Goal: Communication & Community: Answer question/provide support

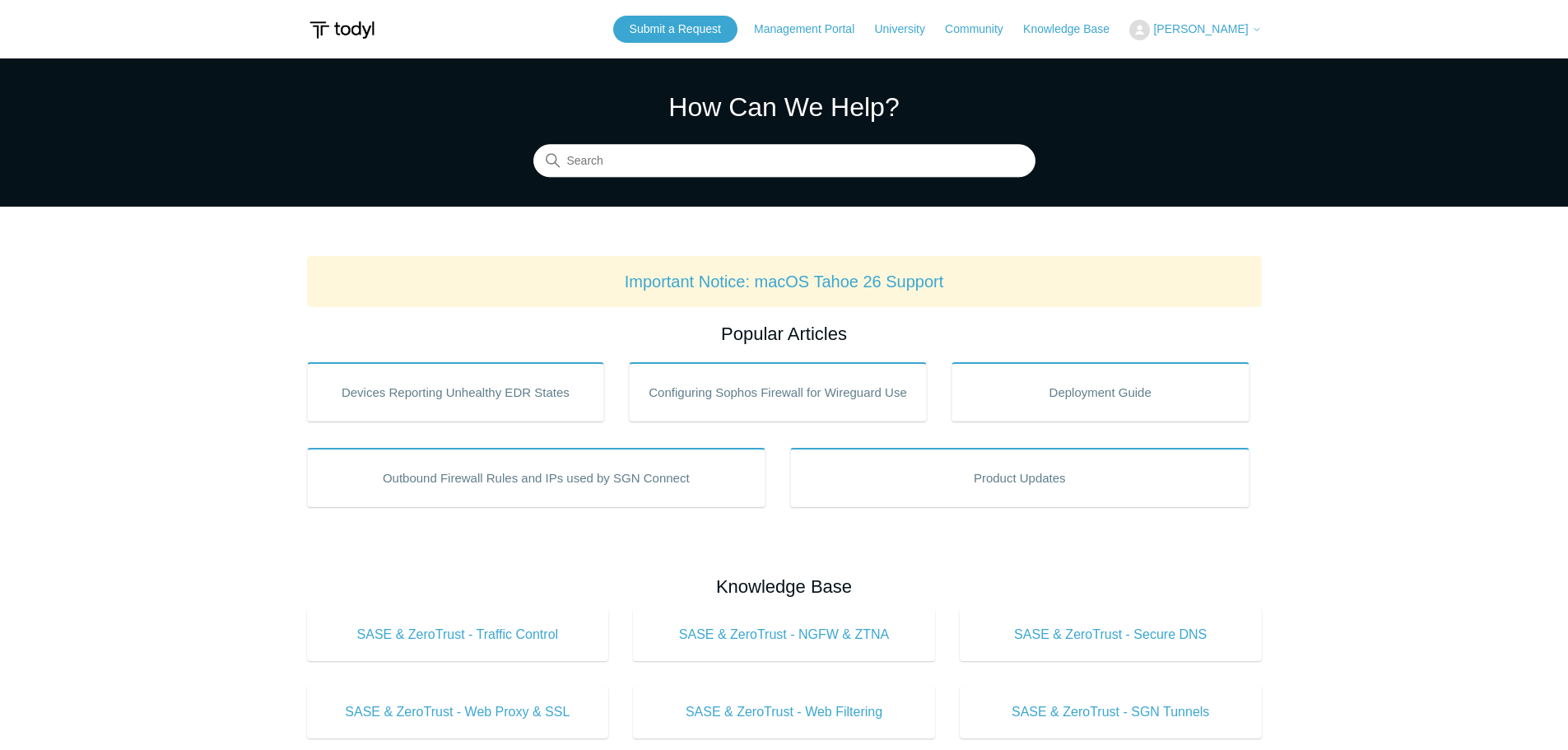
click at [1207, 36] on button "[PERSON_NAME]" at bounding box center [1195, 30] width 132 height 21
click at [1077, 95] on section "How Can We Help? Search" at bounding box center [784, 132] width 1568 height 148
click at [707, 28] on link "Submit a Request" at bounding box center [676, 29] width 125 height 27
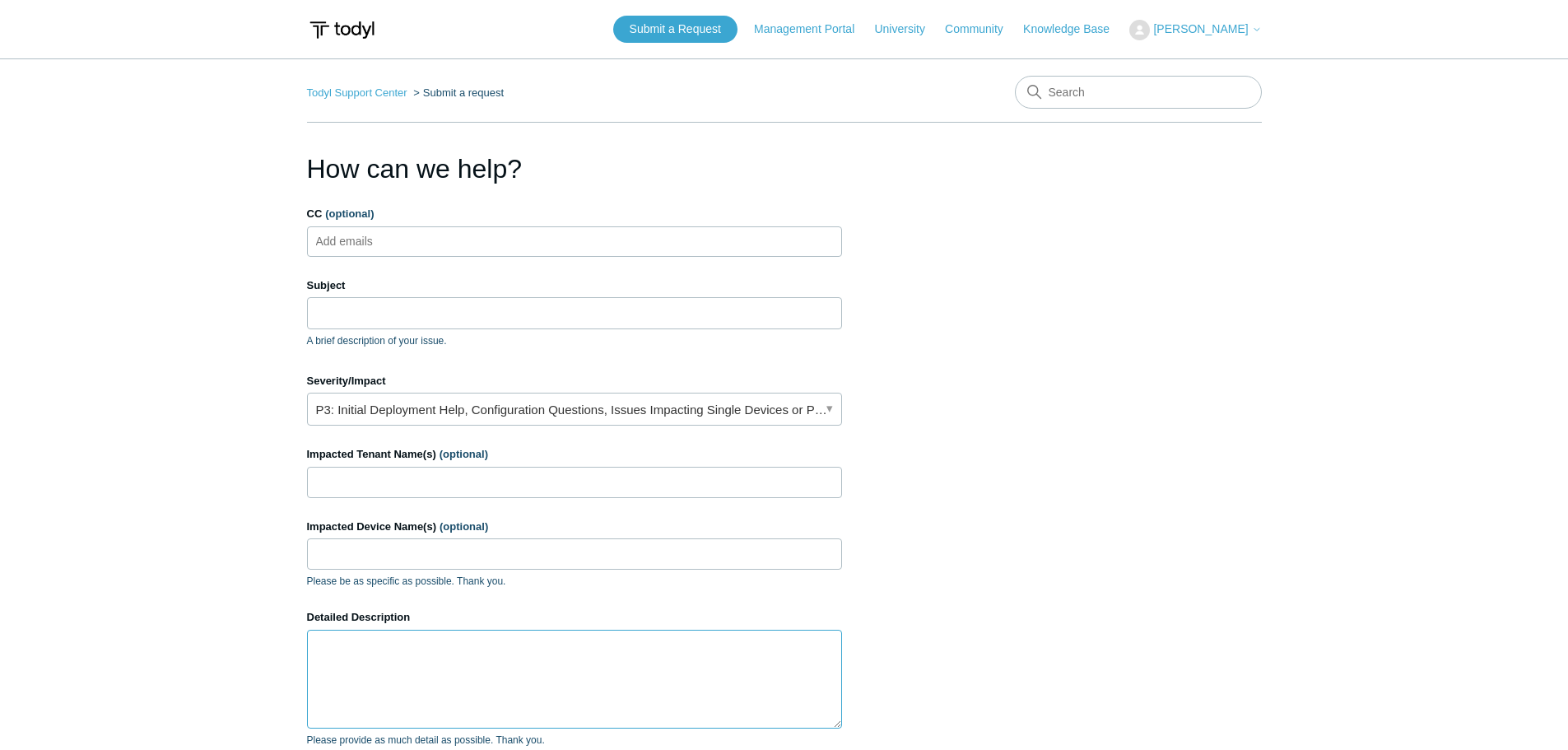
click at [412, 678] on textarea "Detailed Description" at bounding box center [575, 679] width 535 height 98
paste textarea "PAX19795765 - Firewall rule interfering with SSO Partner: FibreFly IT Tenant: G…"
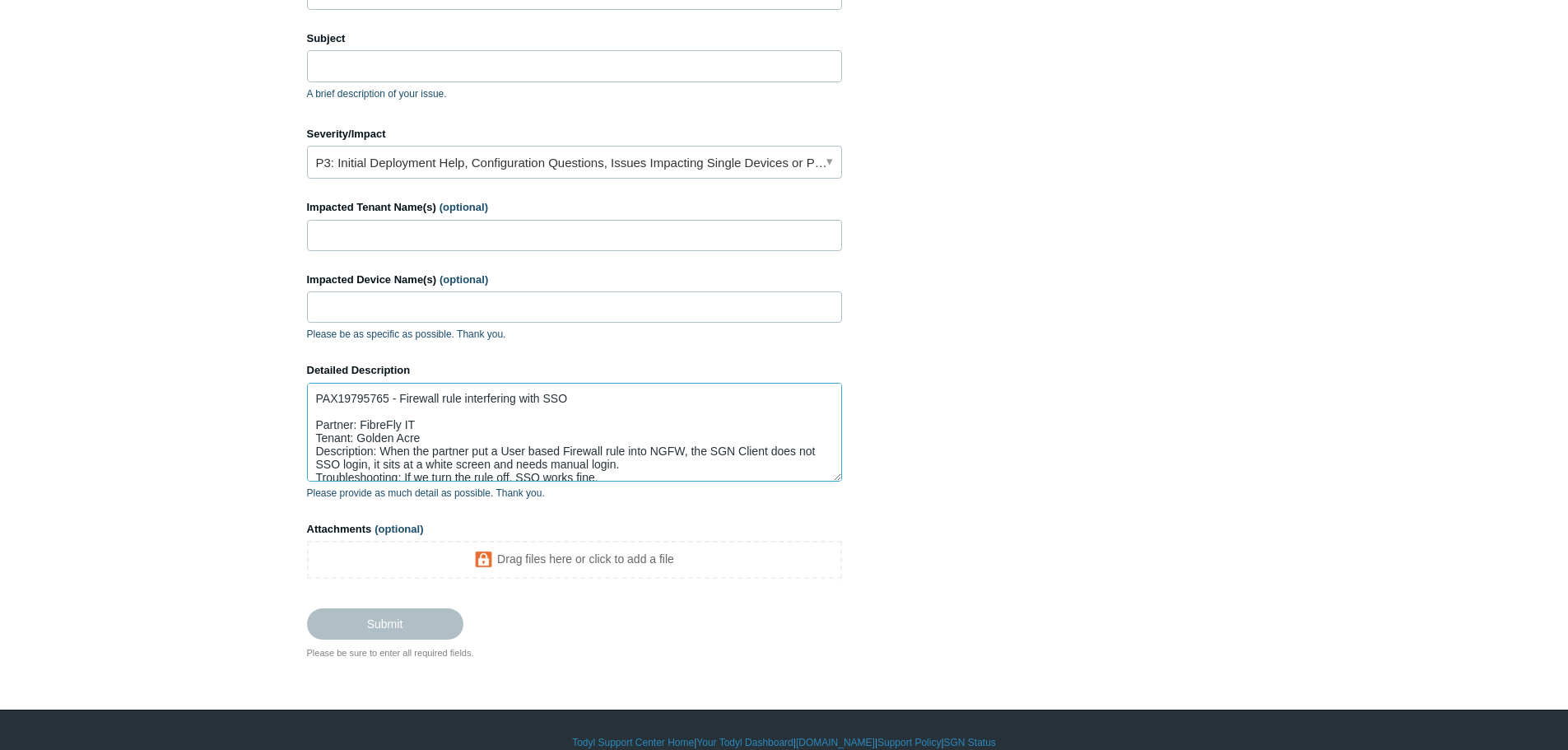
drag, startPoint x: 578, startPoint y: 391, endPoint x: 236, endPoint y: 383, distance: 342.1
click at [236, 383] on main "Todyl Support Center Submit a request How can we help? CC (optional) Add emails…" at bounding box center [784, 236] width 1568 height 848
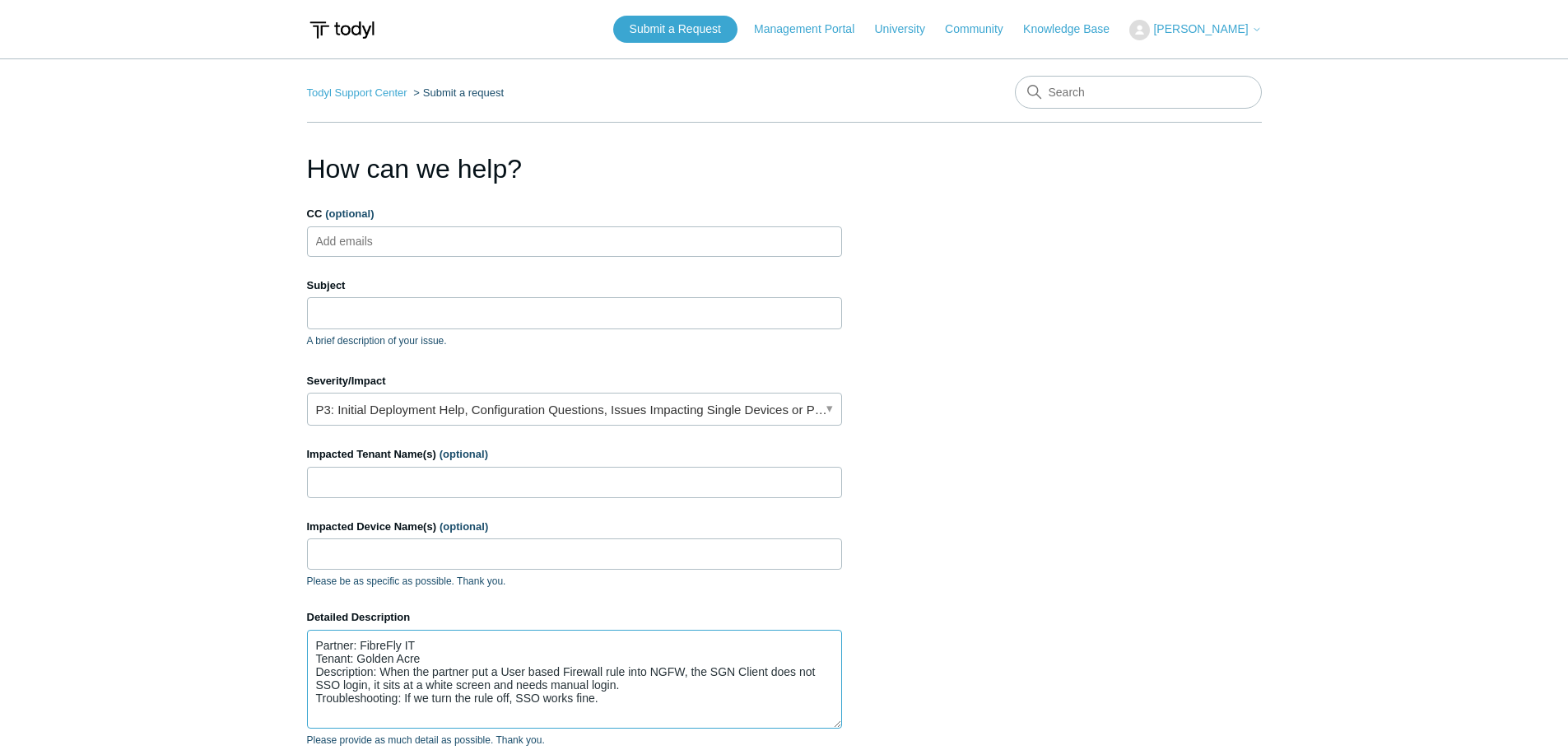
type textarea "Partner: FibreFly IT Tenant: Golden Acre Description: When the partner put a Us…"
click at [348, 300] on input "Subject" at bounding box center [575, 312] width 535 height 31
paste input "PAX19795765 - Firewall rule interfering with SSO"
type input "PAX19795765 - Firewall rule interfering with SSO"
click at [183, 364] on main "Todyl Support Center Submit a request How can we help? CC (optional) Add emails…" at bounding box center [784, 472] width 1568 height 828
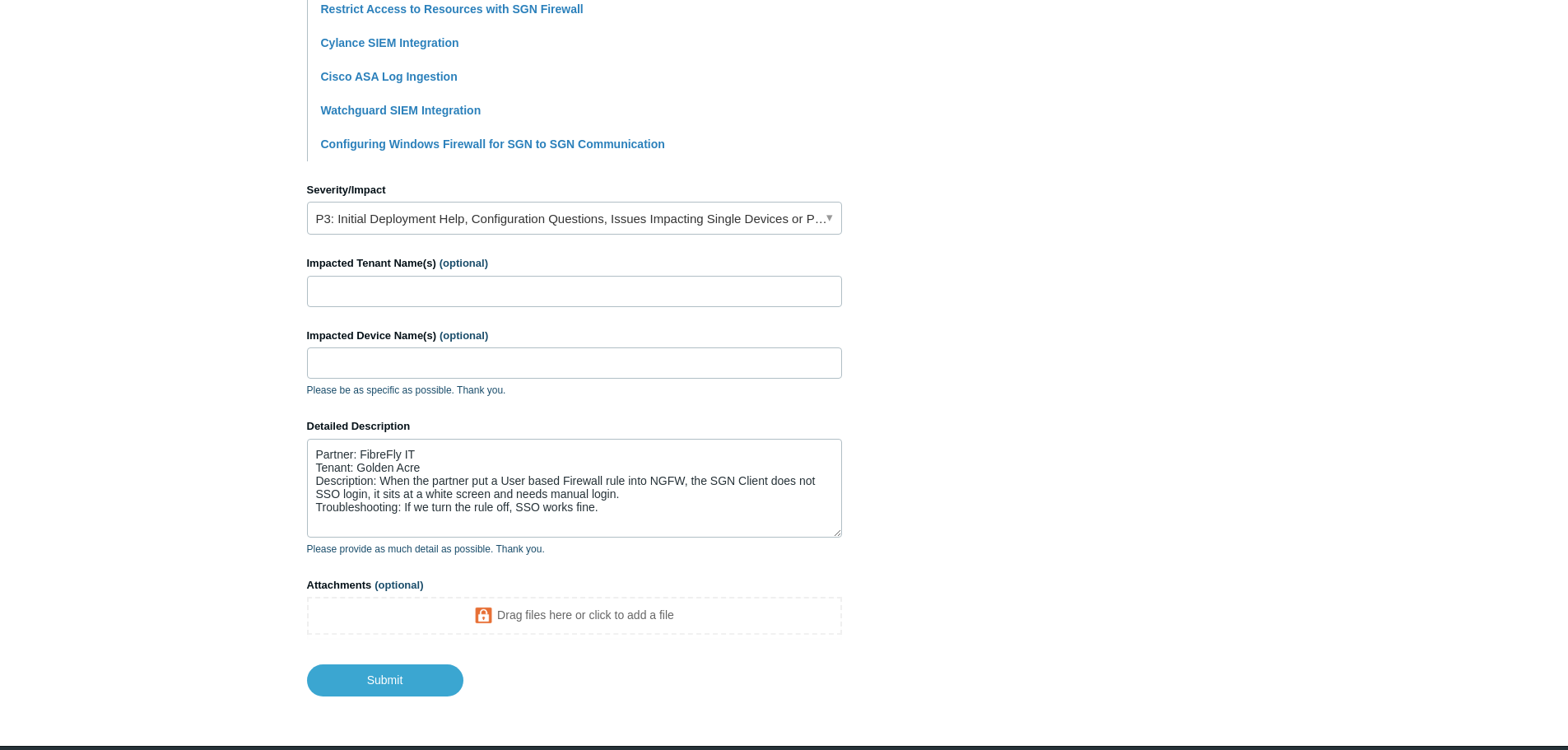
scroll to position [658, 0]
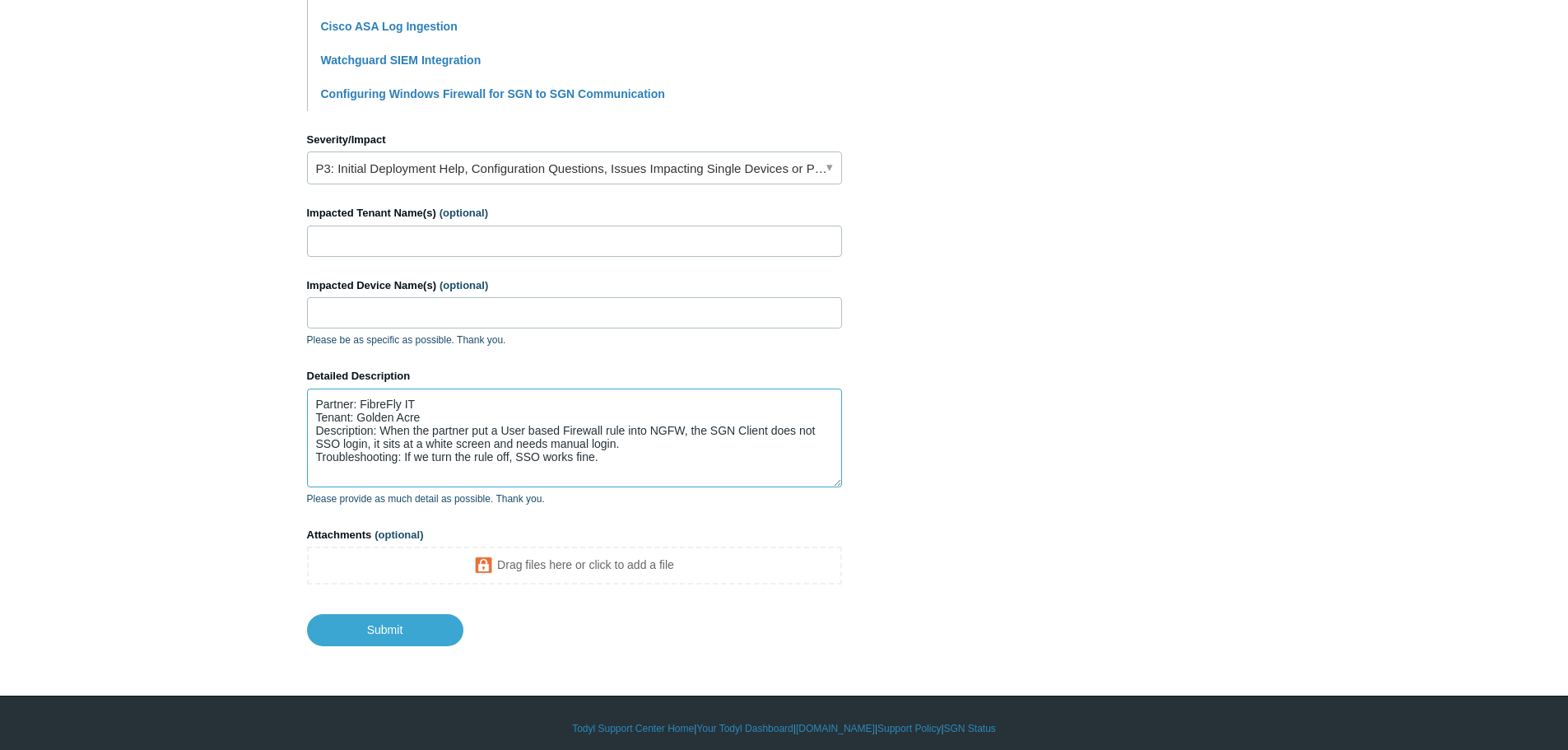
drag, startPoint x: 425, startPoint y: 417, endPoint x: 361, endPoint y: 418, distance: 64.0
click at [361, 418] on textarea "Partner: FibreFly IT Tenant: Golden Acre Description: When the partner put a Us…" at bounding box center [575, 438] width 535 height 98
drag, startPoint x: 373, startPoint y: 236, endPoint x: 375, endPoint y: 245, distance: 9.2
click at [373, 237] on input "Impacted Tenant Name(s) (optional)" at bounding box center [575, 241] width 535 height 31
paste input "Golden Acre"
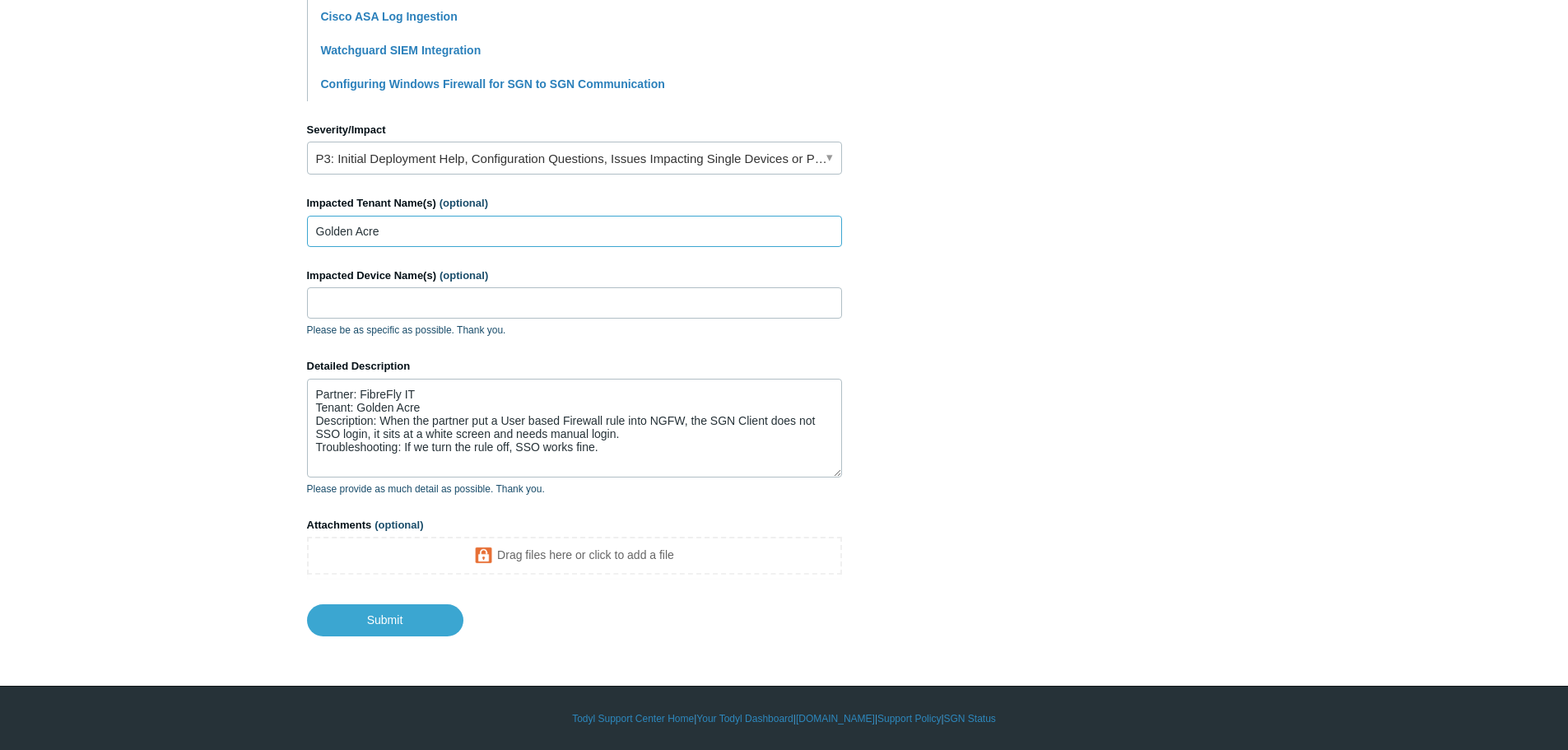
scroll to position [669, 0]
type input "Golden Acre"
click at [365, 623] on input "Submit" at bounding box center [385, 620] width 157 height 33
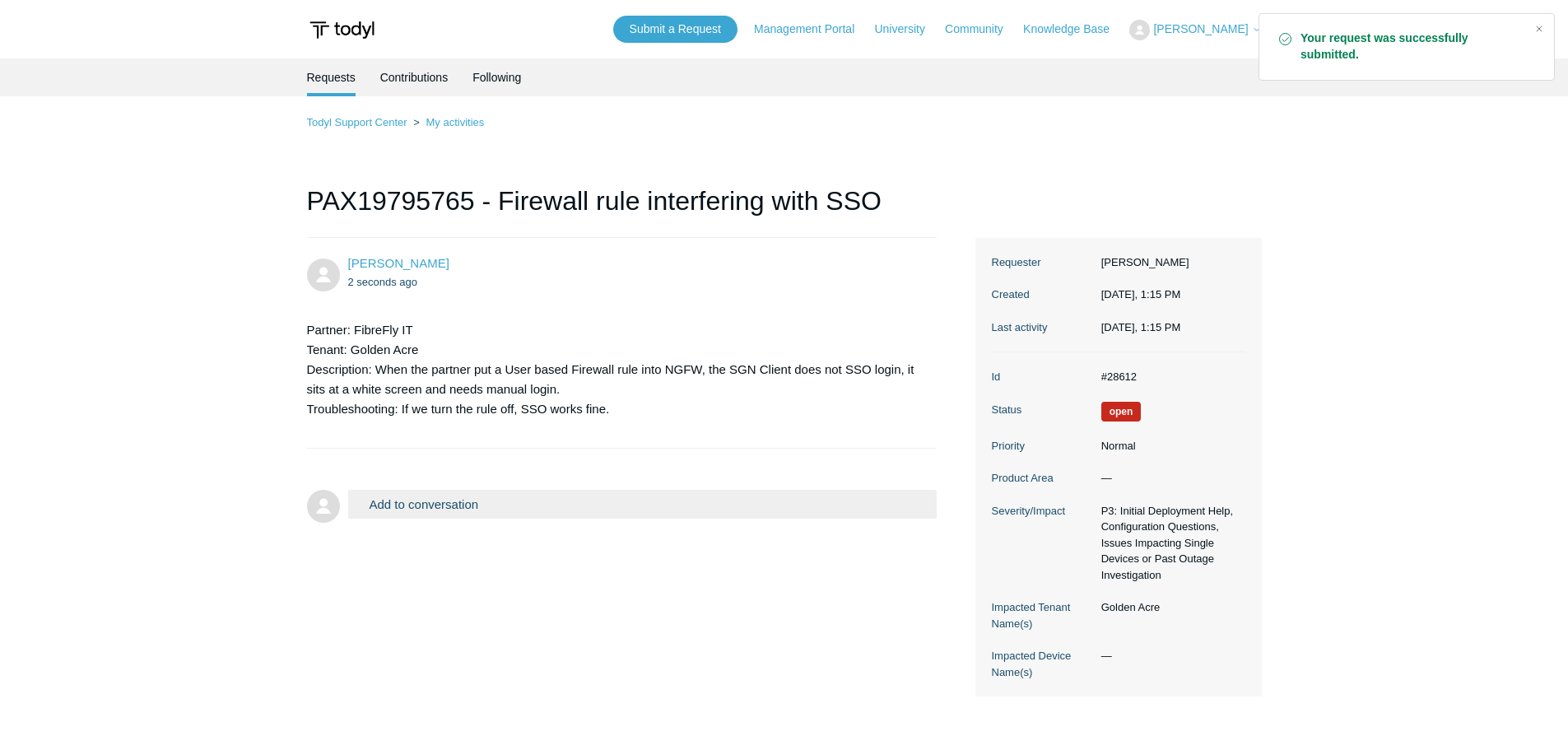
click at [1124, 379] on dd "#28612" at bounding box center [1169, 377] width 152 height 16
copy dd "28612"
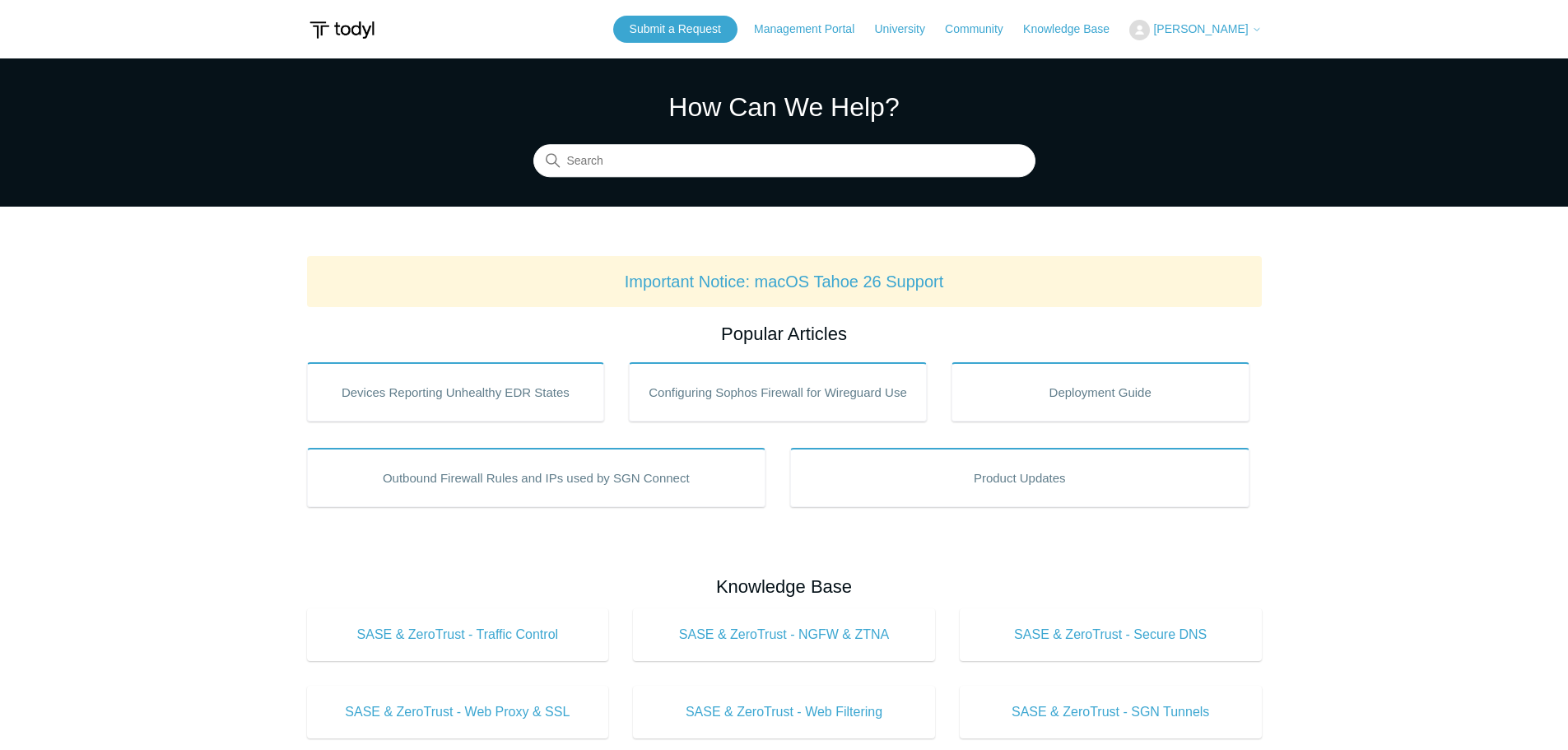
drag, startPoint x: 1241, startPoint y: 28, endPoint x: 1239, endPoint y: 36, distance: 8.2
click at [1241, 28] on span "[PERSON_NAME]" at bounding box center [1201, 28] width 95 height 13
click at [1206, 69] on link "My Support Requests" at bounding box center [1210, 65] width 160 height 29
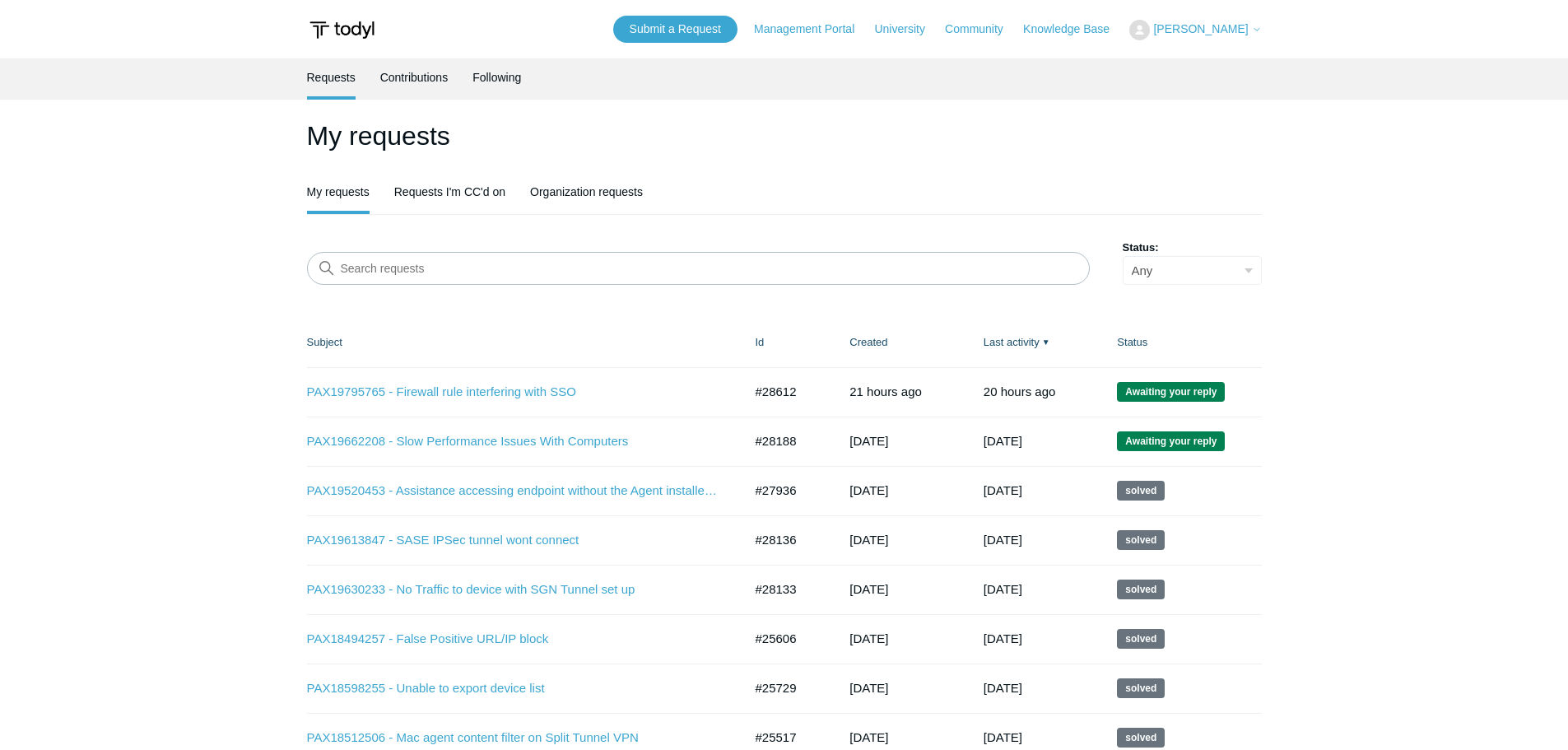
click at [402, 446] on link "PAX19662208 - Slow Performance Issues With Computers" at bounding box center [513, 441] width 412 height 19
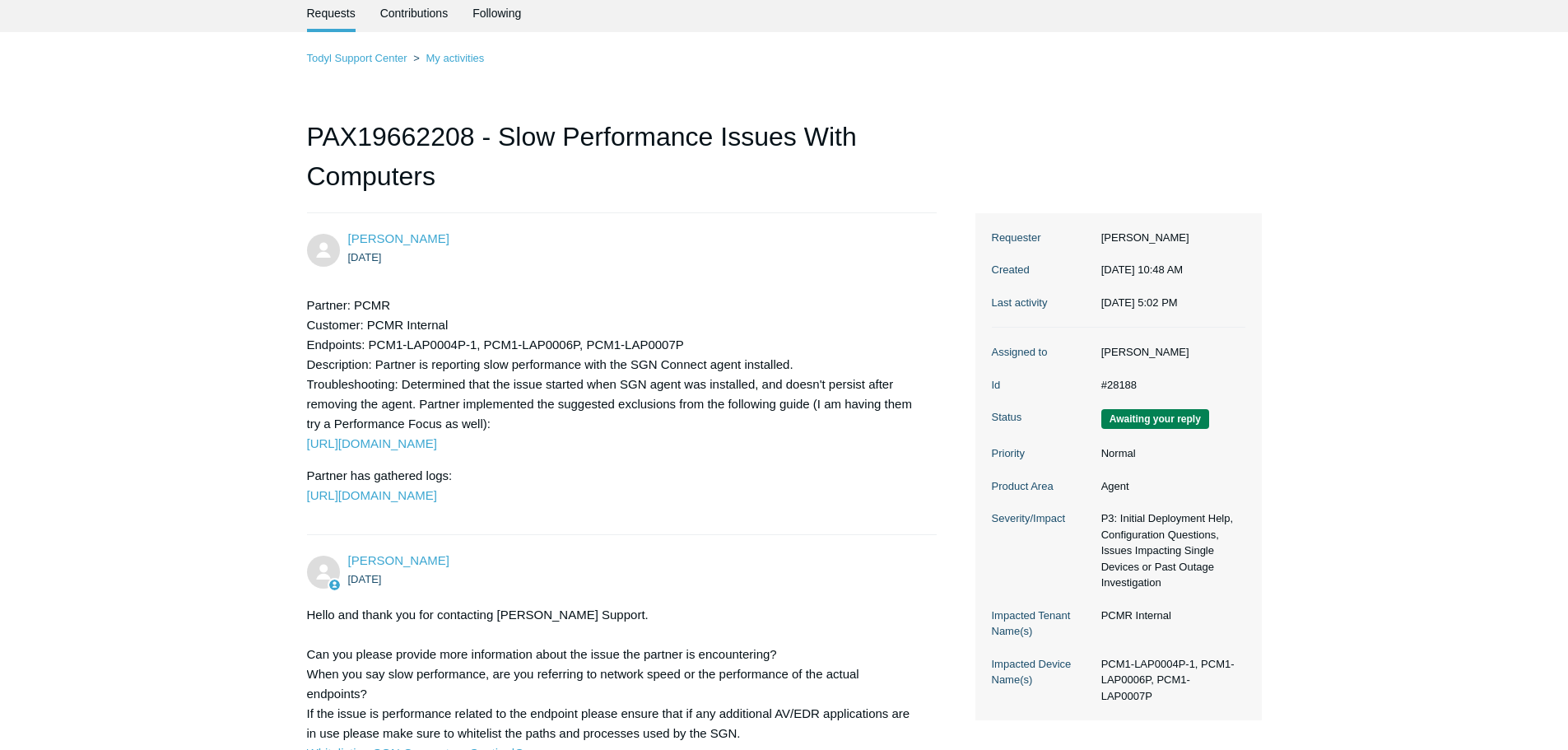
drag, startPoint x: 632, startPoint y: 311, endPoint x: 672, endPoint y: 501, distance: 194.2
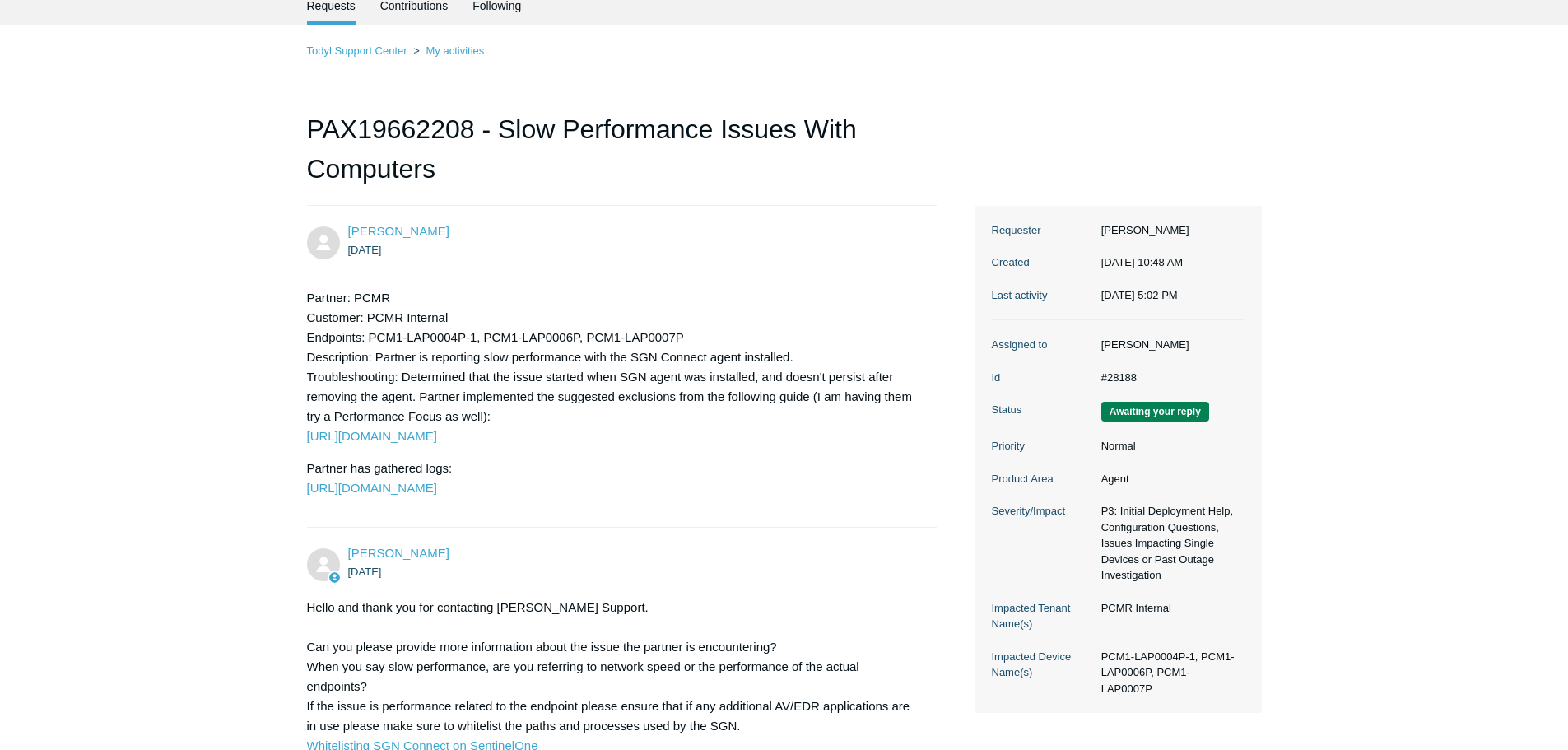
scroll to position [2362, 0]
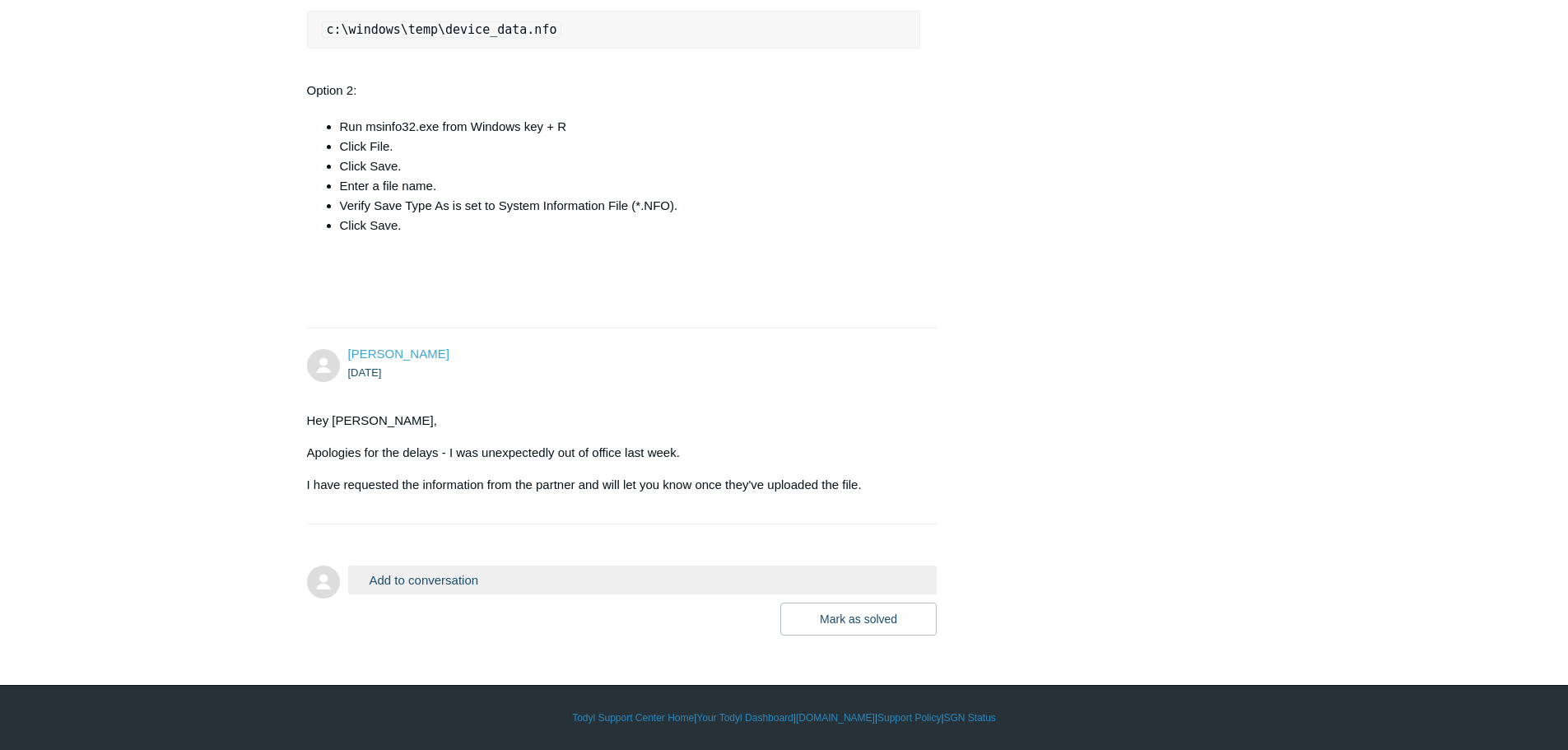
drag, startPoint x: 666, startPoint y: 349, endPoint x: 745, endPoint y: 682, distance: 342.2
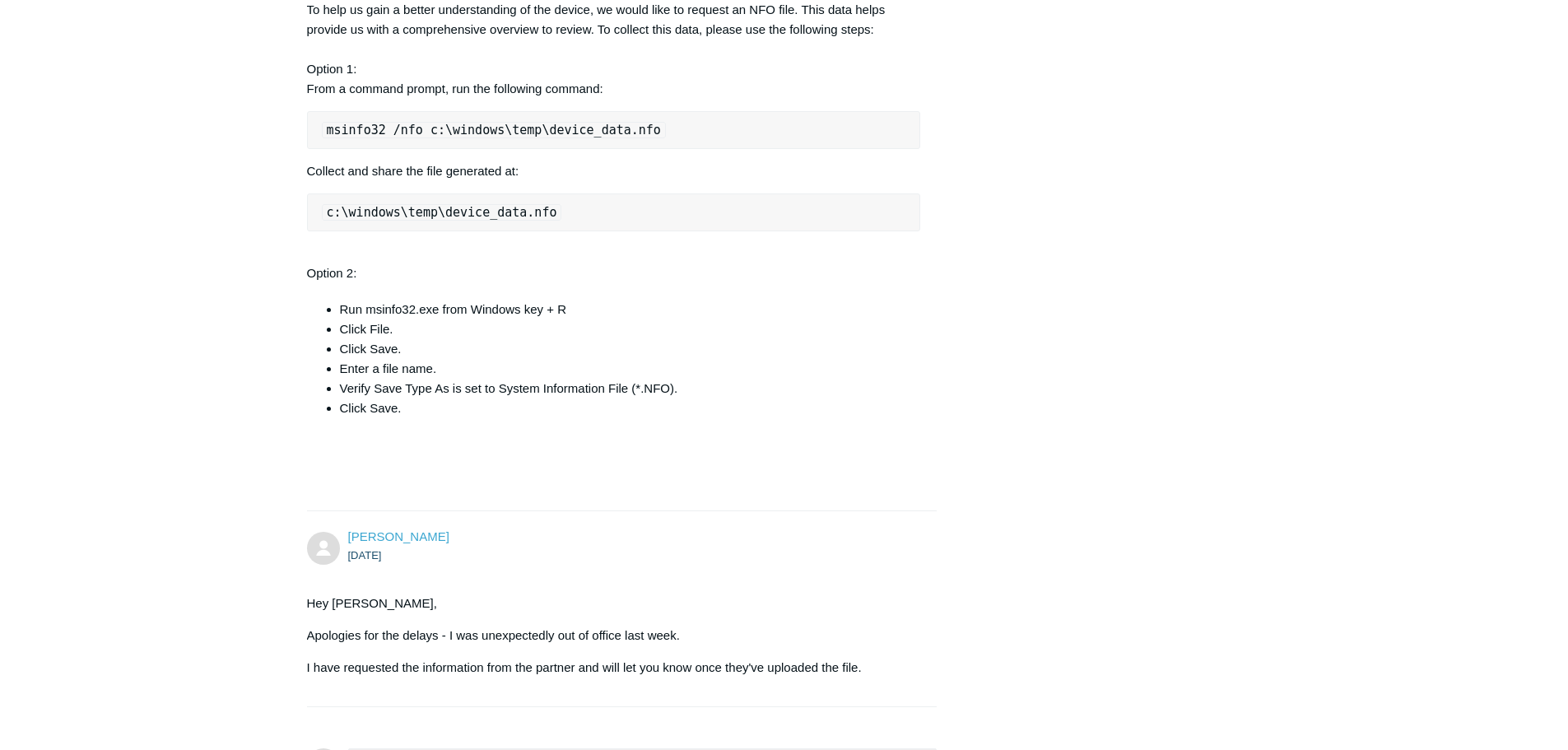
scroll to position [2279, 0]
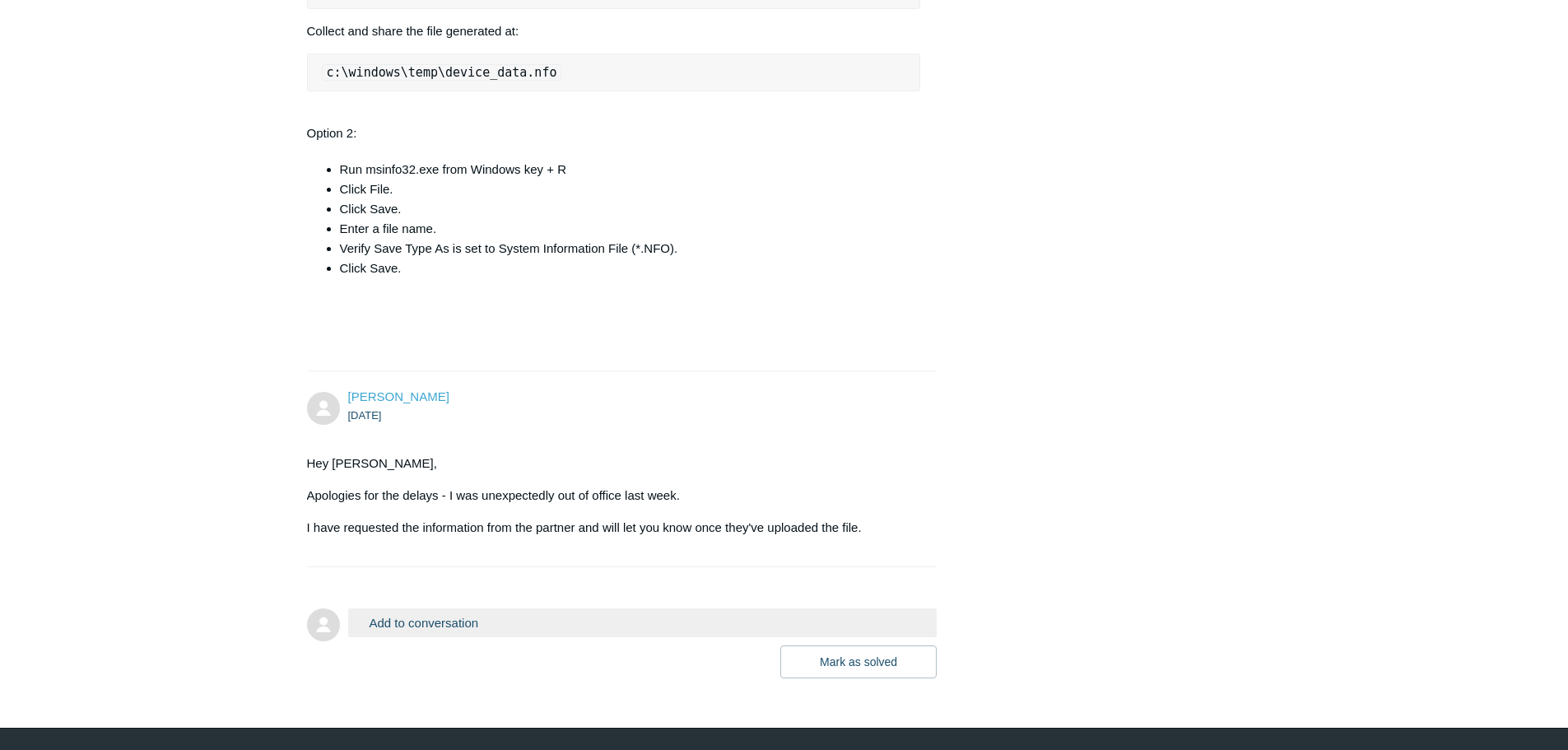
click at [400, 637] on button "Add to conversation" at bounding box center [642, 623] width 589 height 29
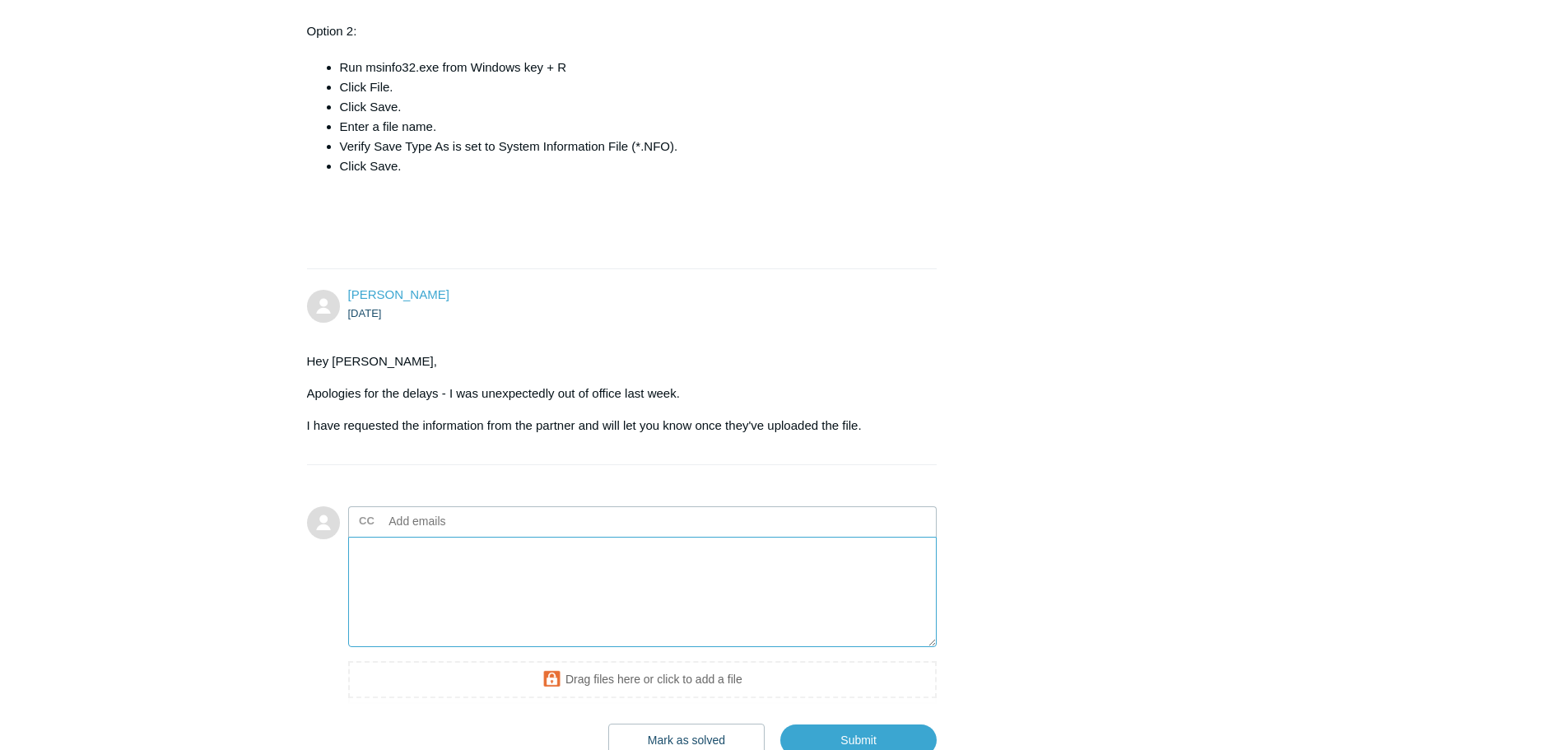
scroll to position [2527, 0]
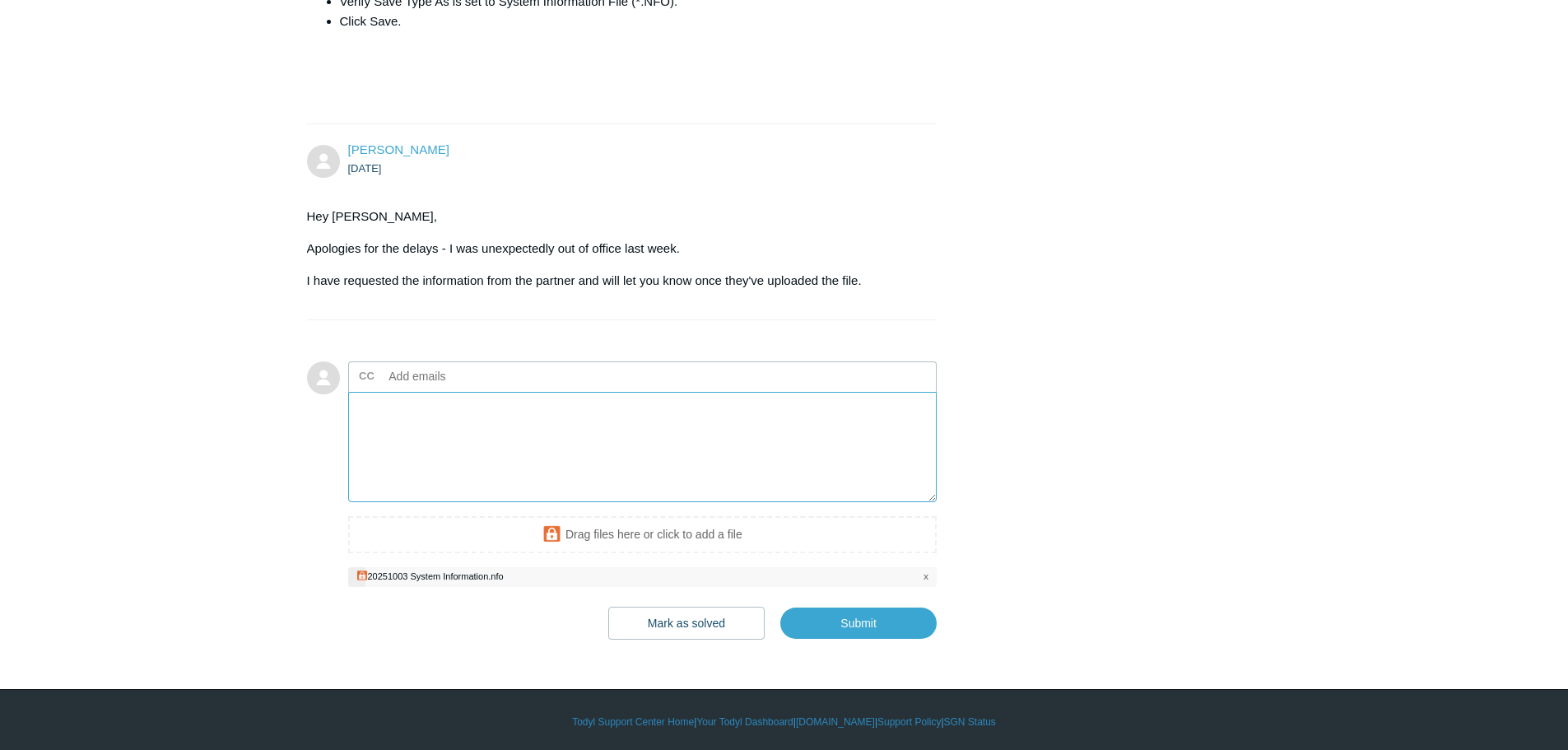
click at [433, 451] on textarea "Add your reply" at bounding box center [642, 447] width 589 height 111
type textarea "I"
type textarea "T"
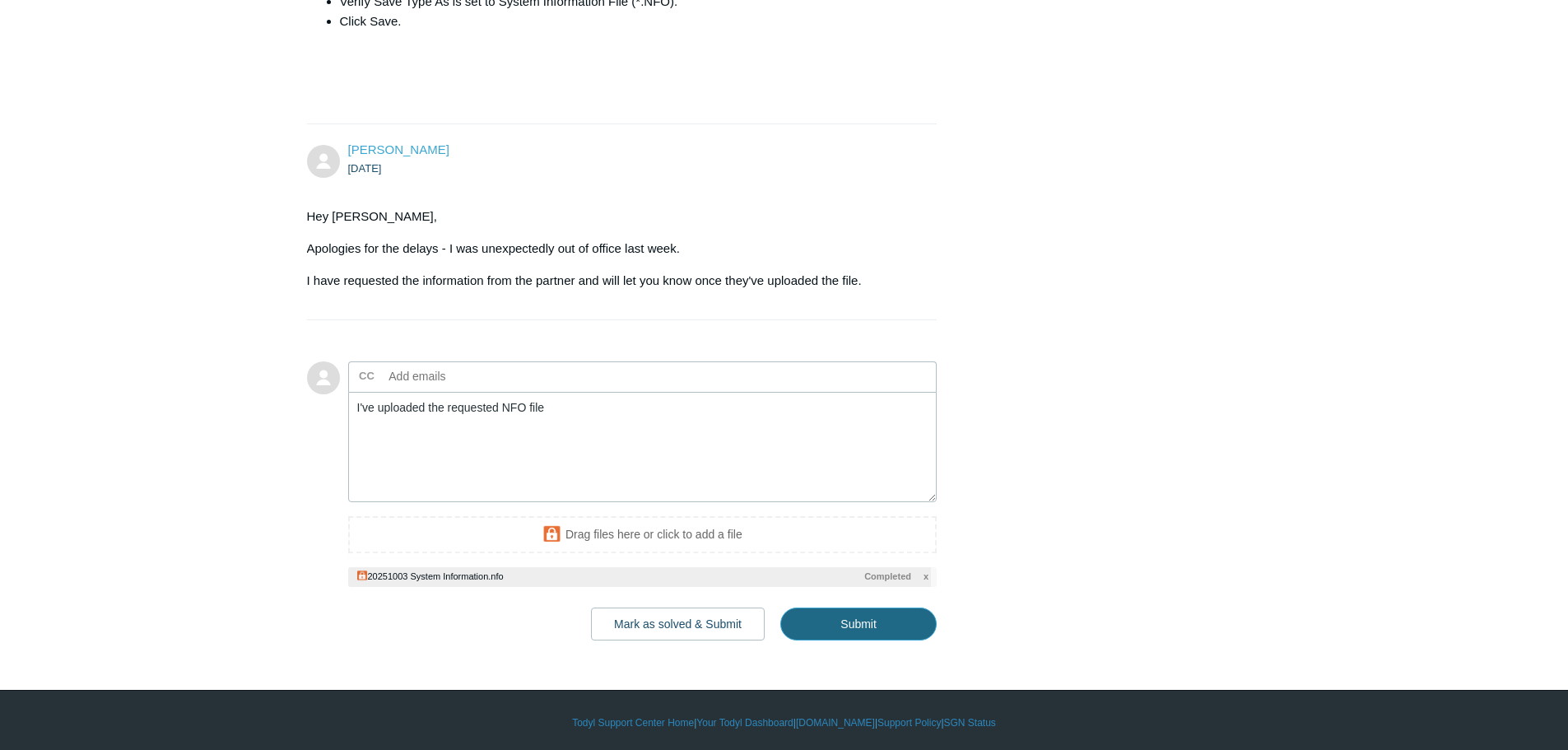
click at [844, 640] on input "Submit" at bounding box center [859, 623] width 157 height 33
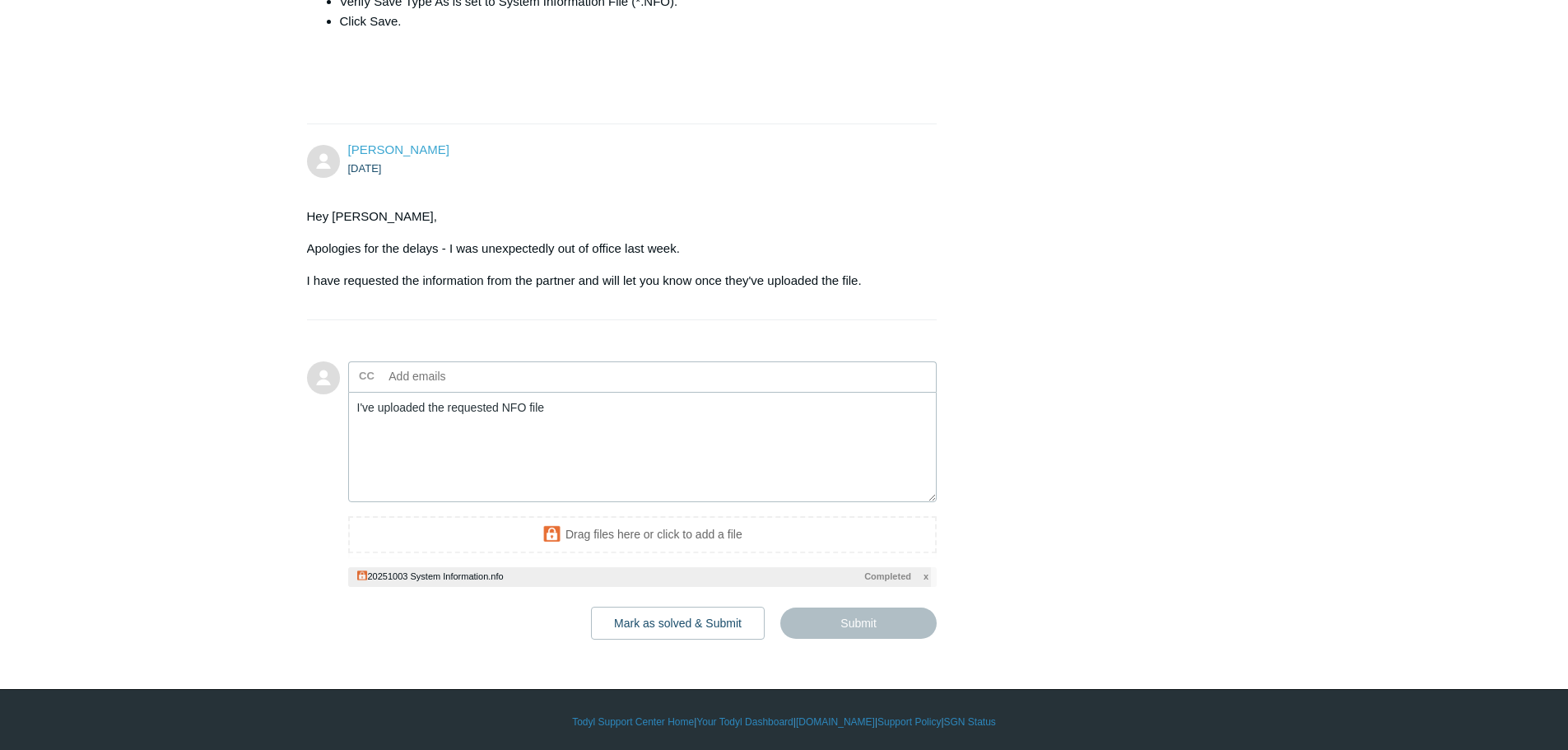
type textarea "I've uploaded the requested NFO file This ticket includes a secure attachment. …"
